Goal: Information Seeking & Learning: Check status

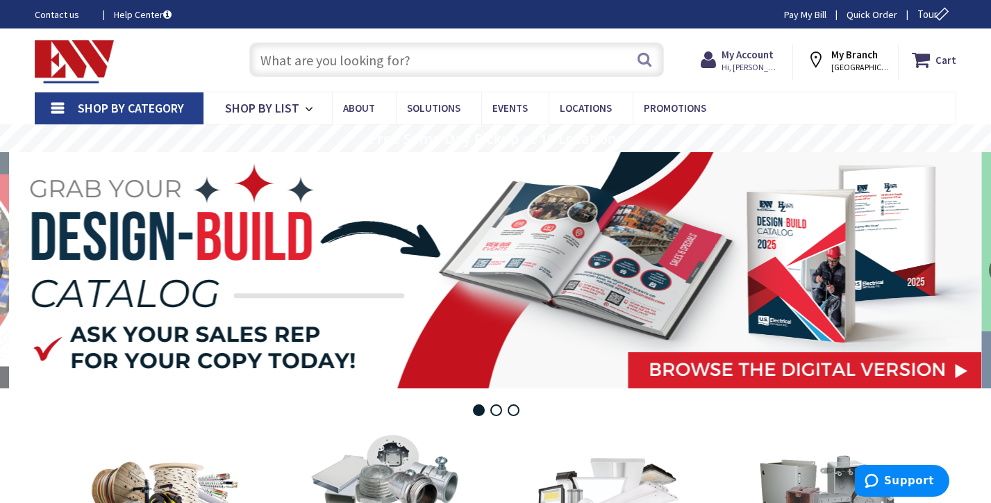
click at [588, 55] on input "text" at bounding box center [456, 59] width 415 height 35
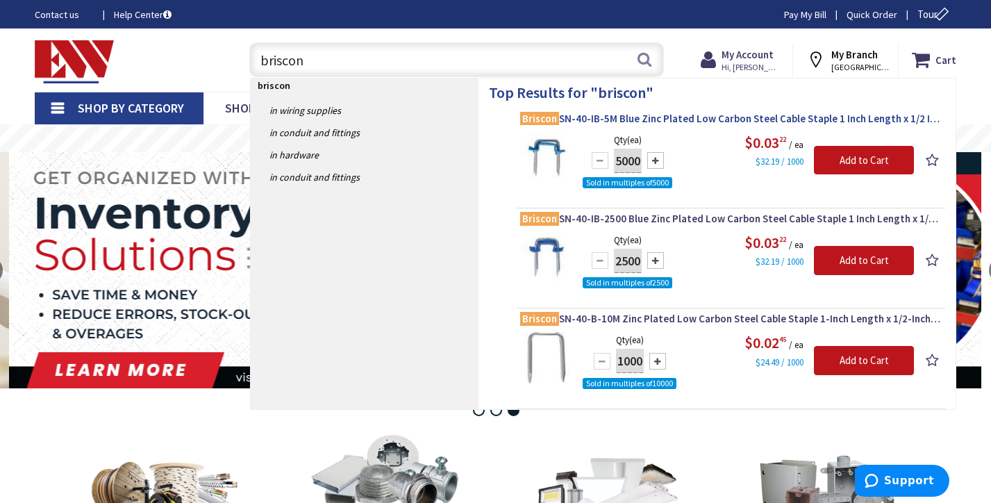
type input "briscon"
click at [718, 119] on span "Briscon SN-40-IB-5M Blue Zinc Plated Low Carbon Steel Cable Staple 1 Inch Lengt…" at bounding box center [731, 119] width 422 height 14
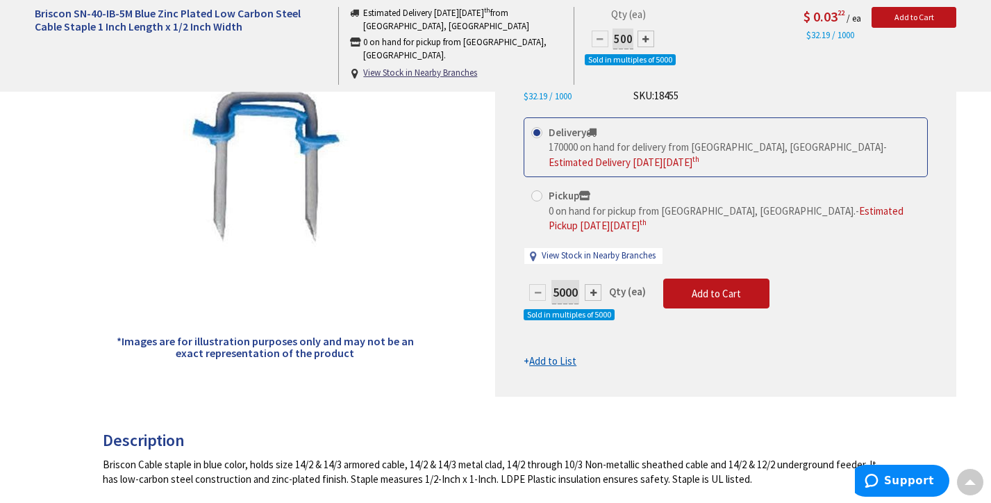
scroll to position [219, 0]
click at [636, 249] on link "View Stock in Nearby Branches" at bounding box center [599, 255] width 114 height 13
select select "data-availability"
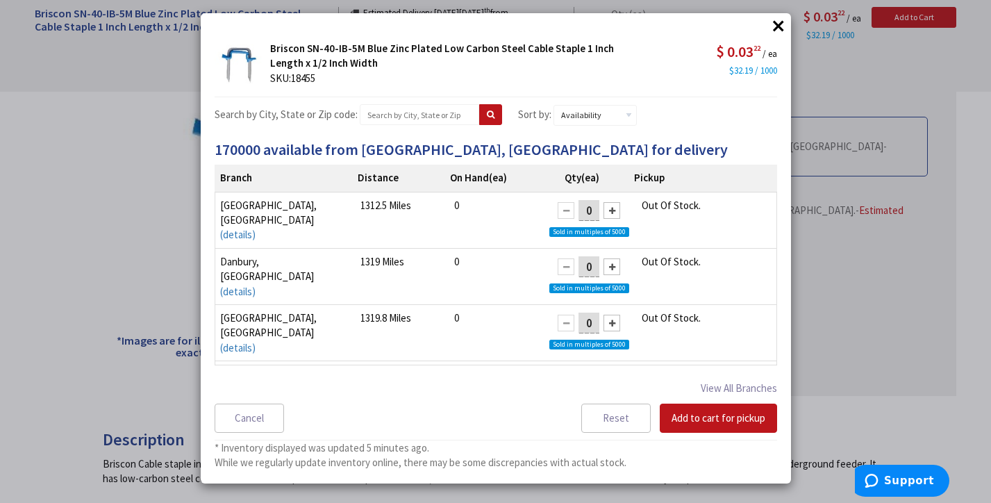
scroll to position [7, 0]
click at [263, 419] on button "Cancel" at bounding box center [249, 418] width 69 height 29
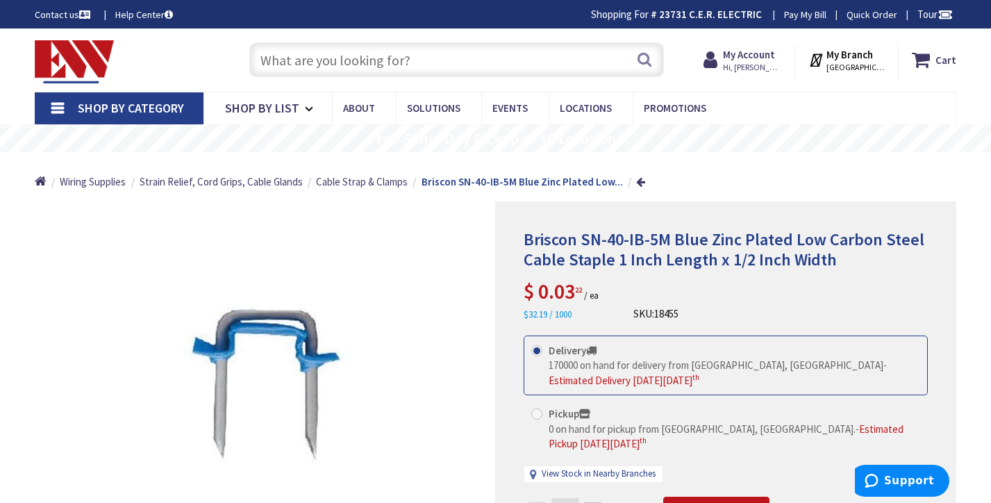
scroll to position [0, 0]
